Goal: Information Seeking & Learning: Learn about a topic

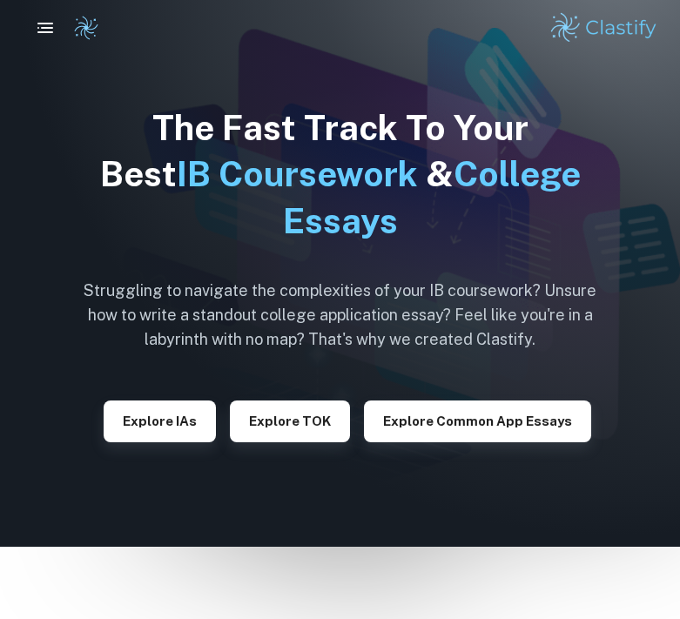
click at [47, 16] on button "button" at bounding box center [45, 27] width 35 height 35
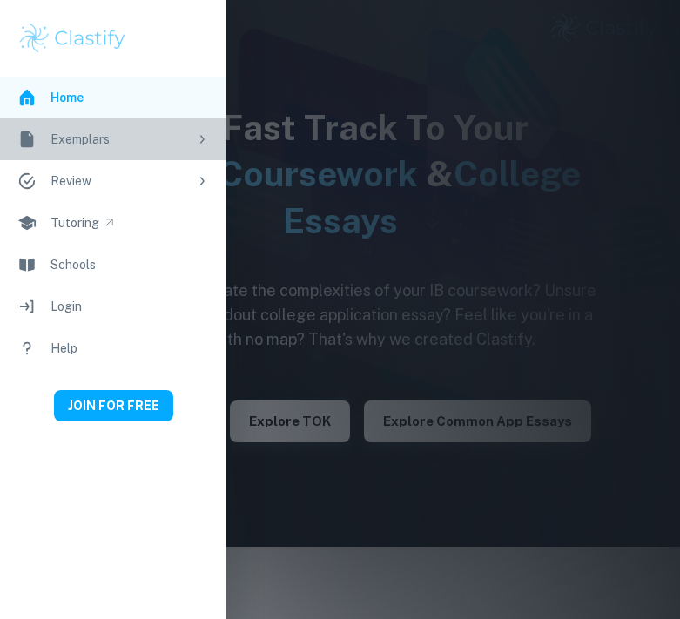
click at [105, 137] on div "Exemplars" at bounding box center [118, 139] width 137 height 19
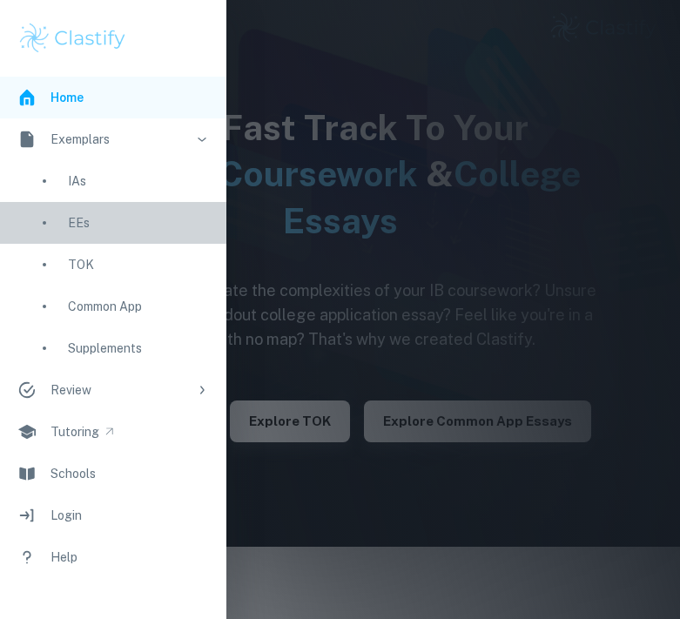
click at [77, 221] on div "EEs" at bounding box center [138, 222] width 141 height 19
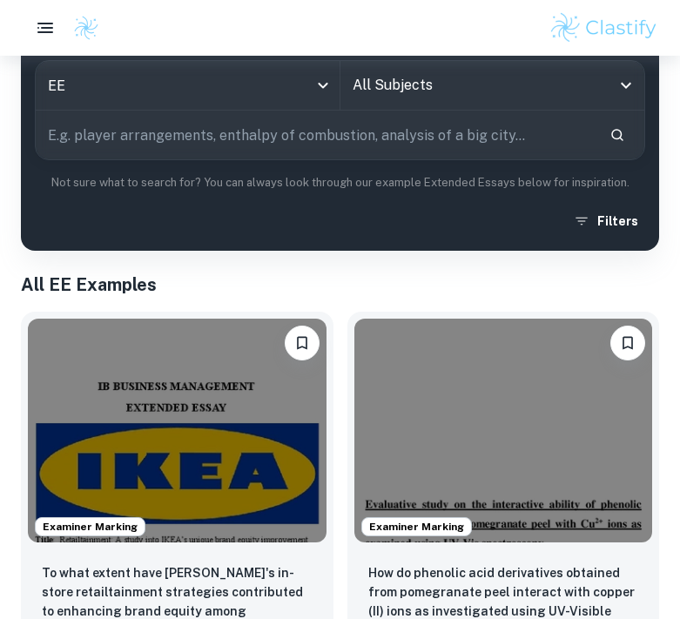
scroll to position [230, 0]
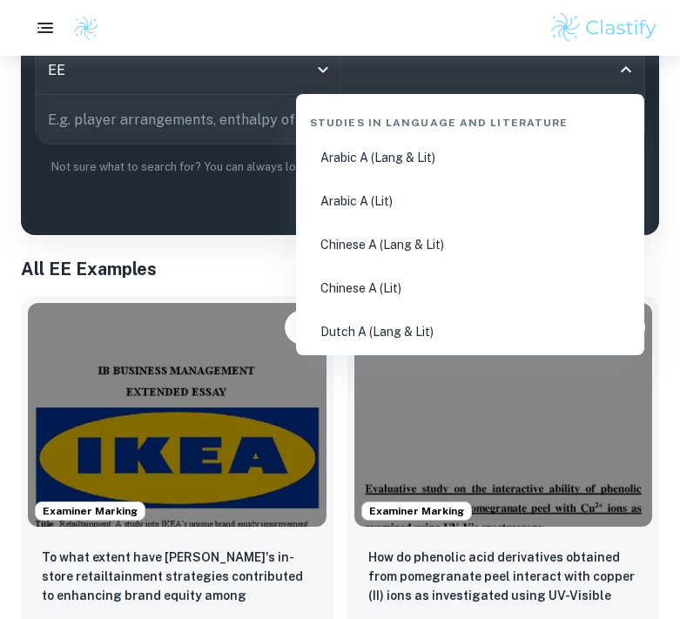
click at [406, 72] on input "All Subjects" at bounding box center [479, 69] width 263 height 33
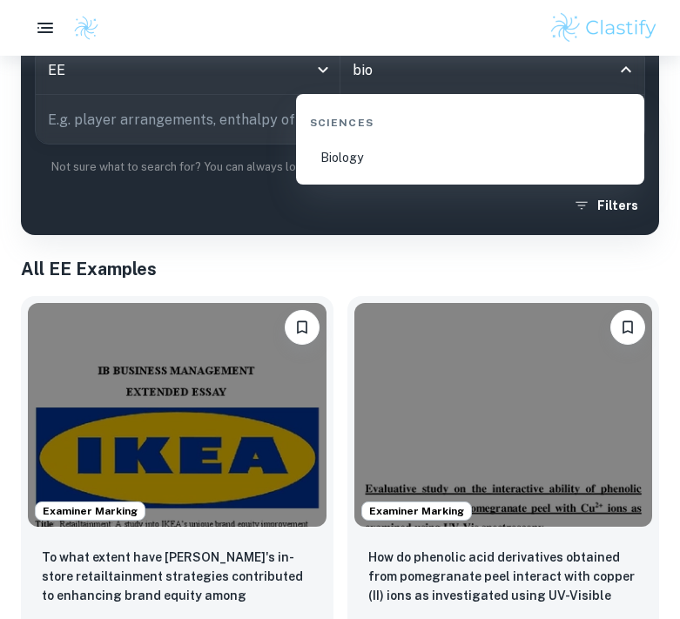
click at [379, 155] on li "Biology" at bounding box center [470, 157] width 334 height 40
type input "Biology"
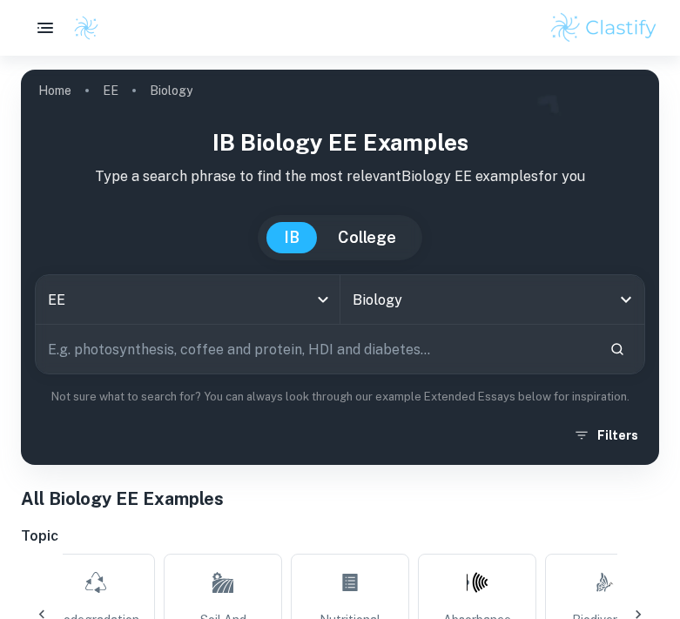
click at [300, 332] on input "text" at bounding box center [316, 349] width 560 height 49
type input "uv"
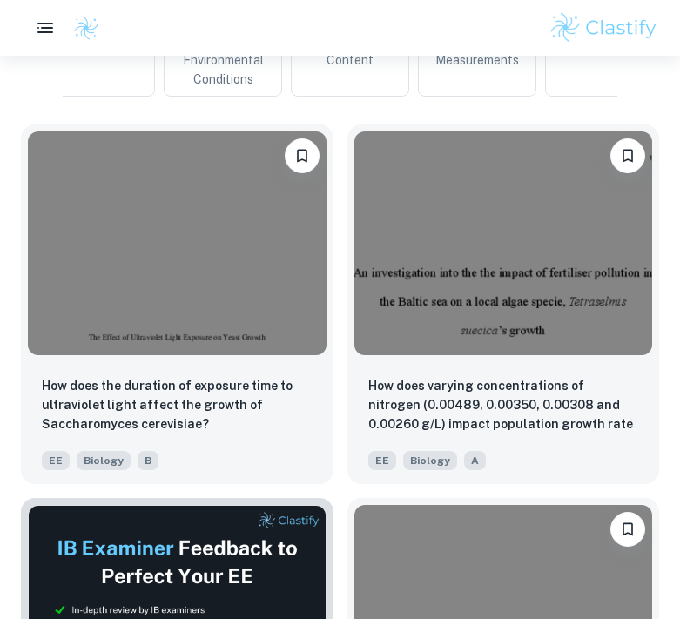
scroll to position [580, 0]
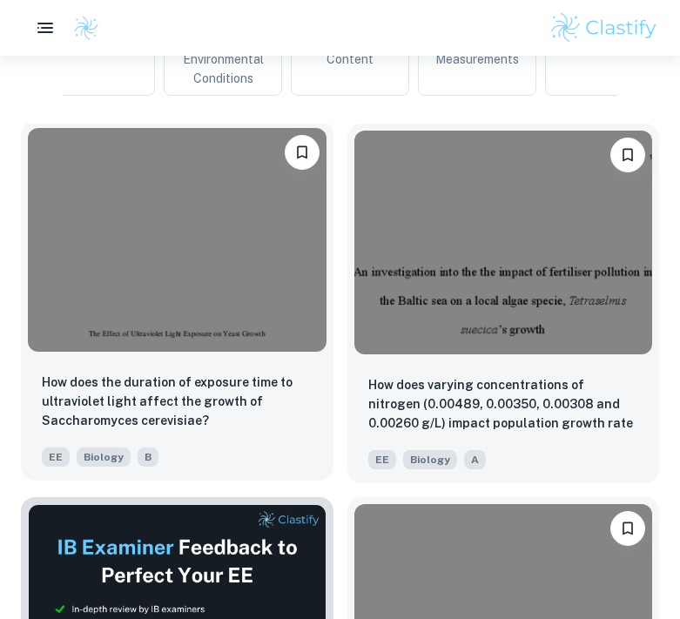
click at [187, 320] on img at bounding box center [177, 240] width 298 height 224
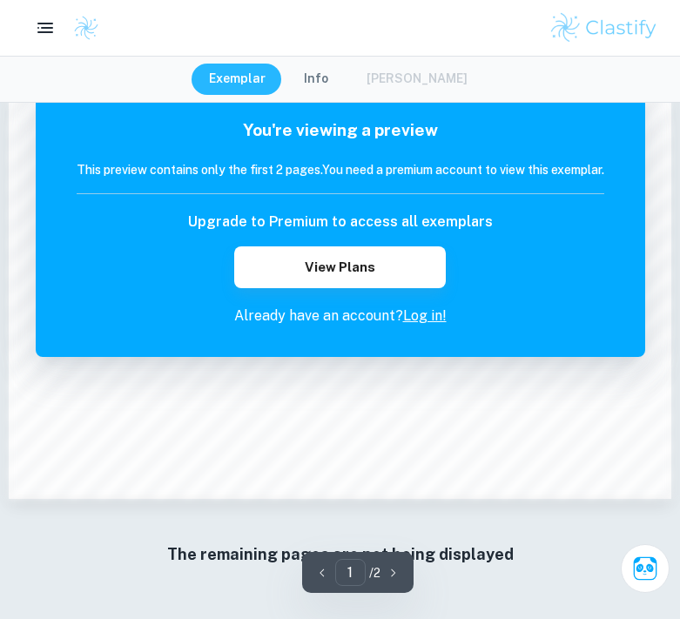
scroll to position [1503, 0]
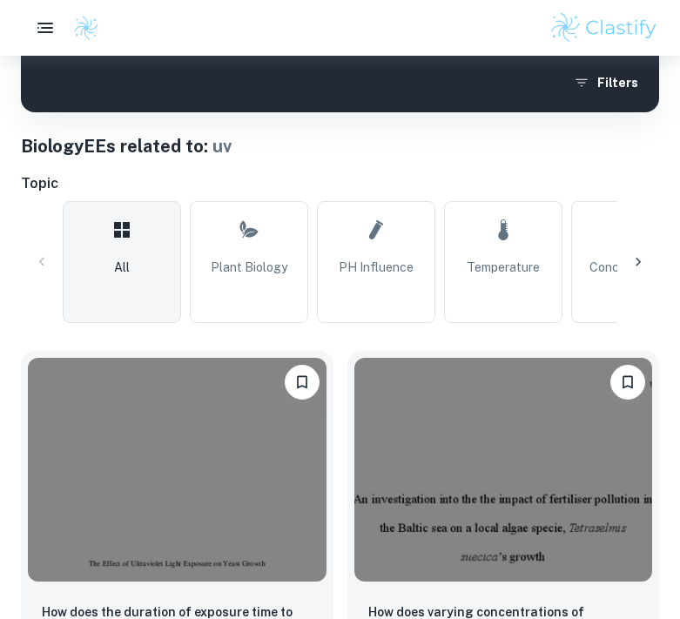
scroll to position [353, 0]
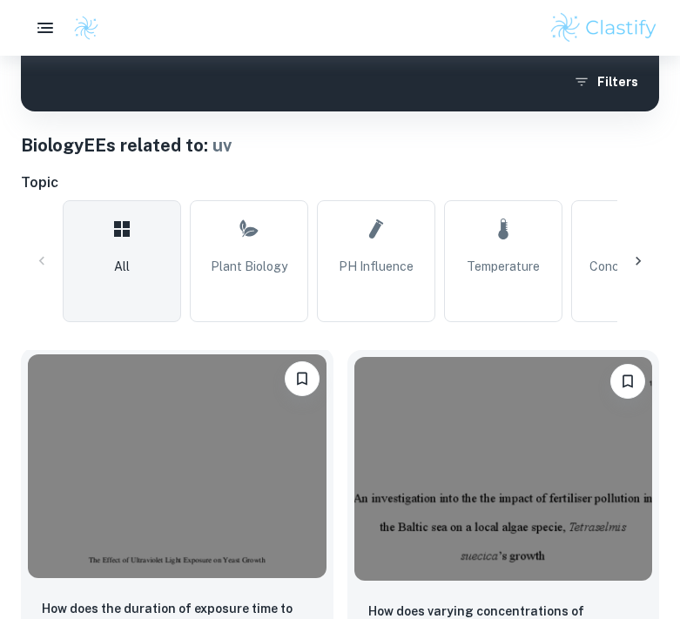
click at [229, 475] on img at bounding box center [177, 466] width 298 height 224
